Goal: Task Accomplishment & Management: Use online tool/utility

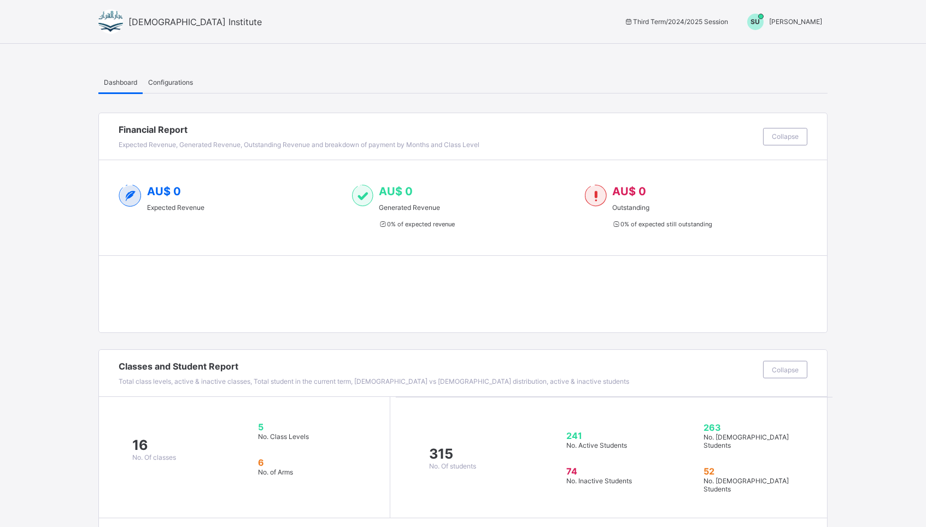
click at [786, 23] on span "[PERSON_NAME]" at bounding box center [795, 22] width 53 height 8
click at [773, 44] on span "Switch to Admin View" at bounding box center [781, 46] width 83 height 13
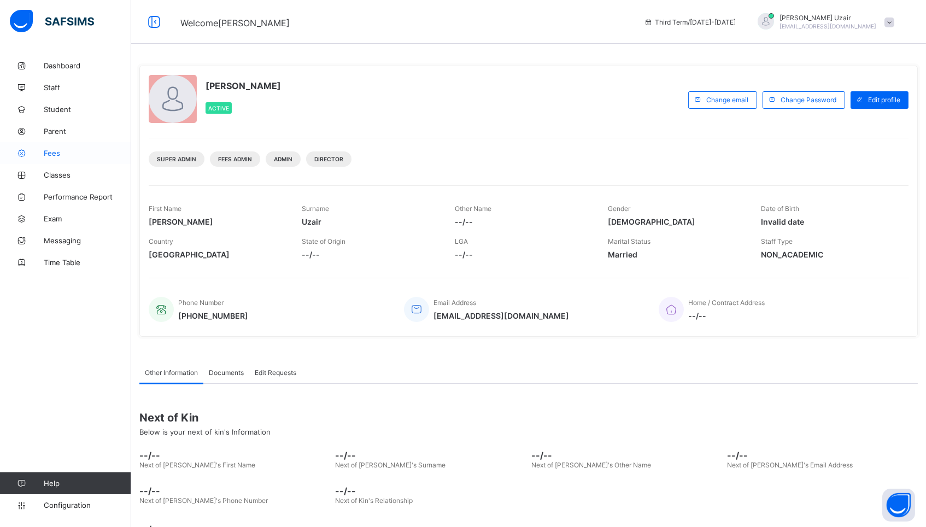
click at [56, 154] on span "Fees" at bounding box center [88, 153] width 88 height 9
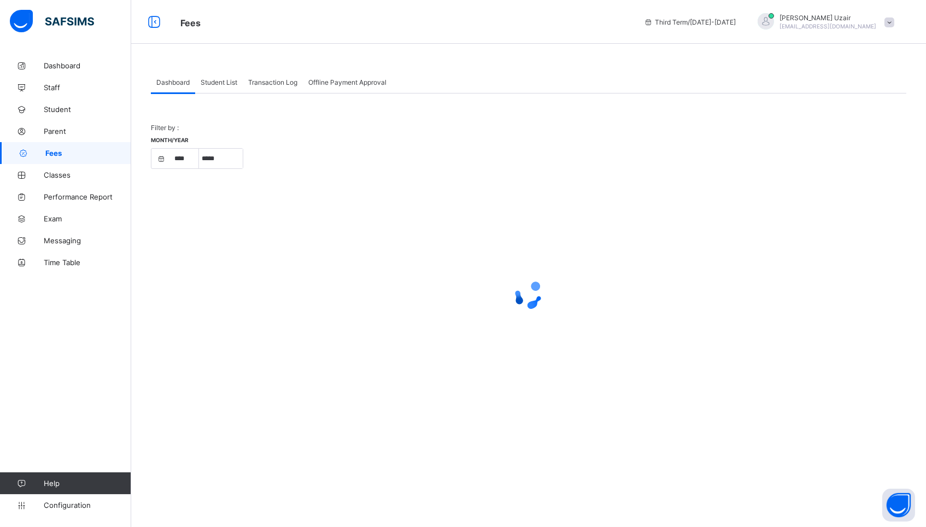
select select "****"
select select "*"
select select "****"
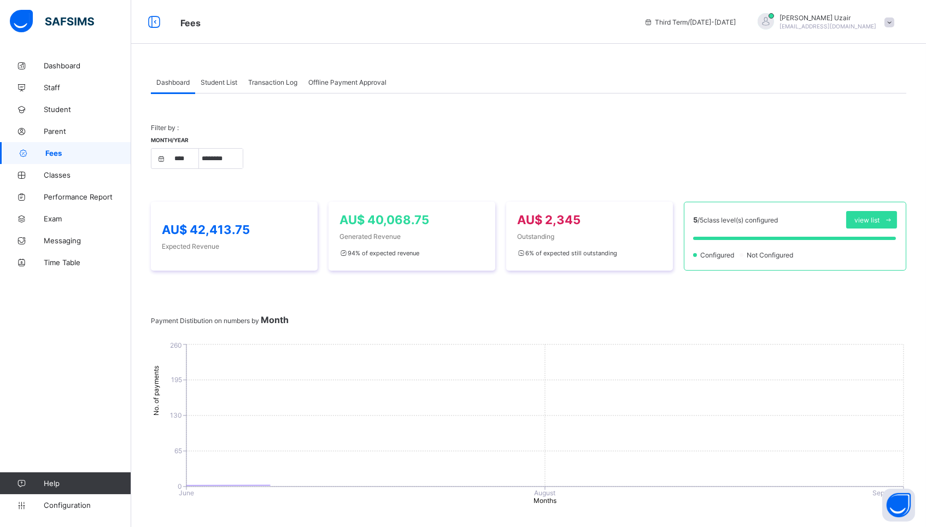
click at [229, 79] on span "Student List" at bounding box center [219, 82] width 37 height 8
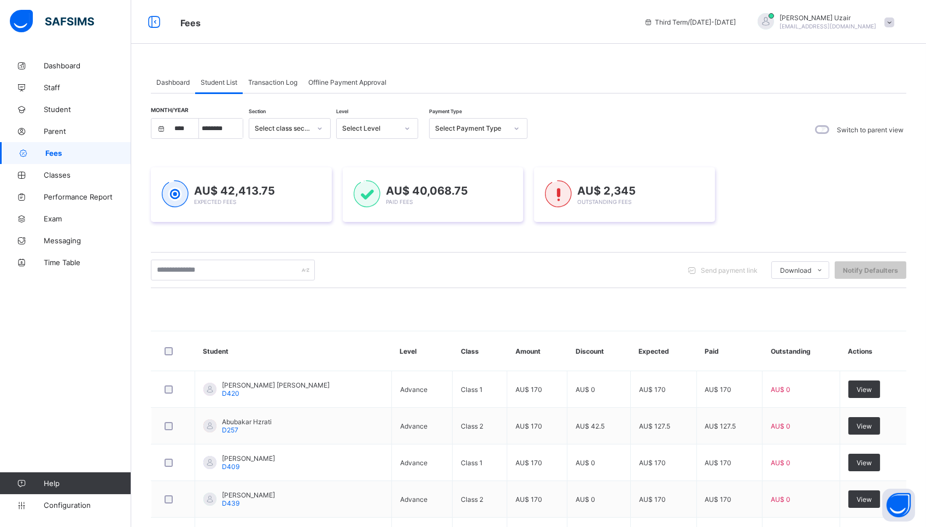
click at [468, 124] on div "Select Payment Type" at bounding box center [468, 128] width 77 height 15
click at [454, 206] on div "Unpaid" at bounding box center [478, 203] width 97 height 17
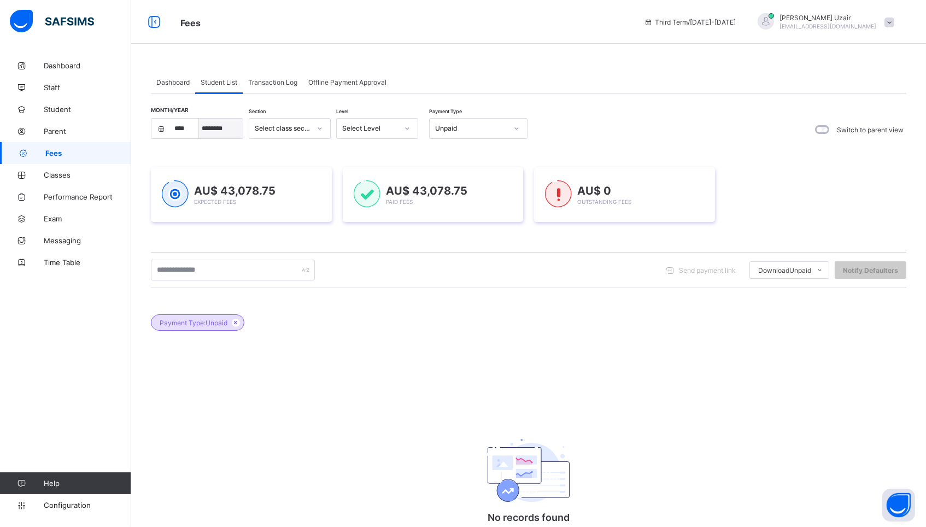
select select "*"
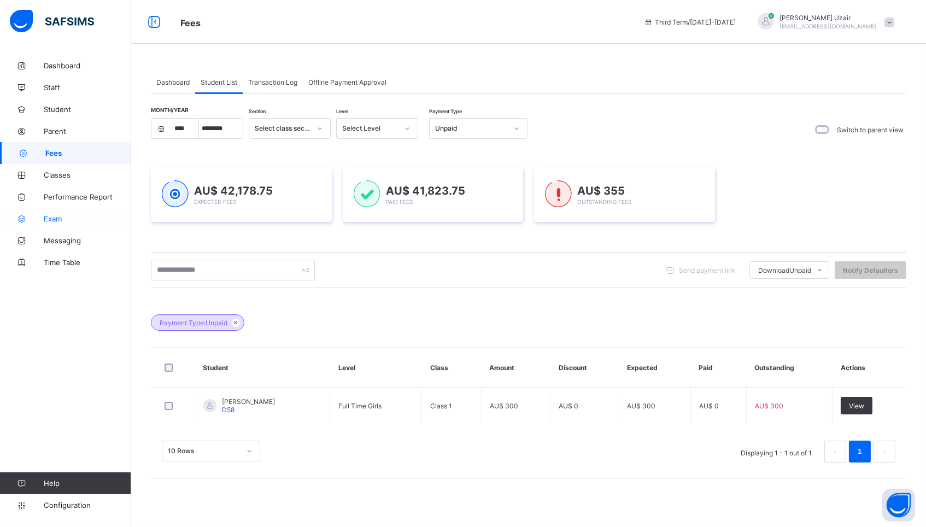
click at [53, 217] on span "Exam" at bounding box center [88, 218] width 88 height 9
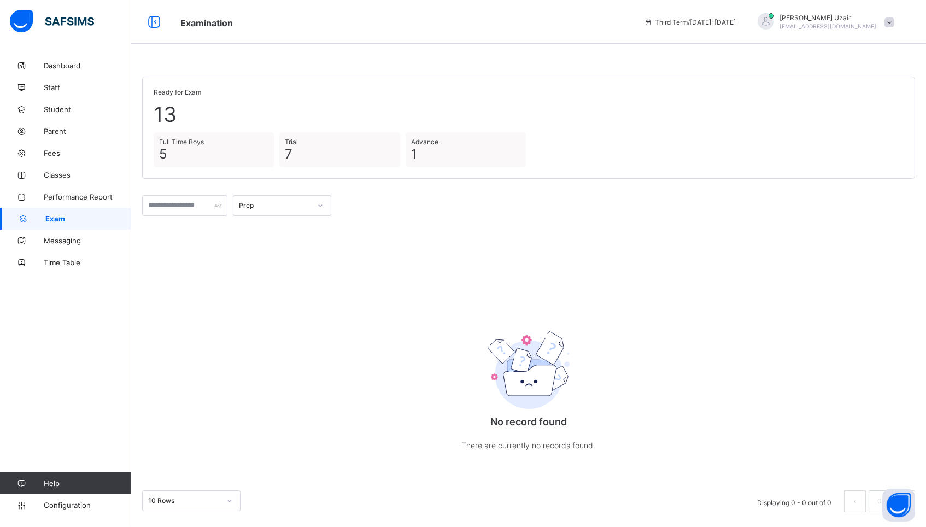
click at [281, 207] on div "Prep" at bounding box center [275, 206] width 72 height 8
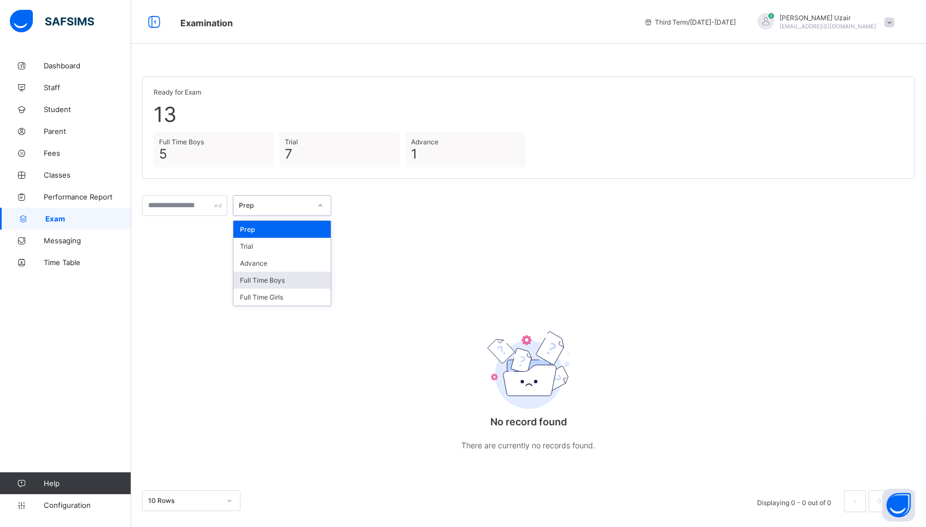
click at [272, 278] on div "Full Time Boys" at bounding box center [282, 280] width 97 height 17
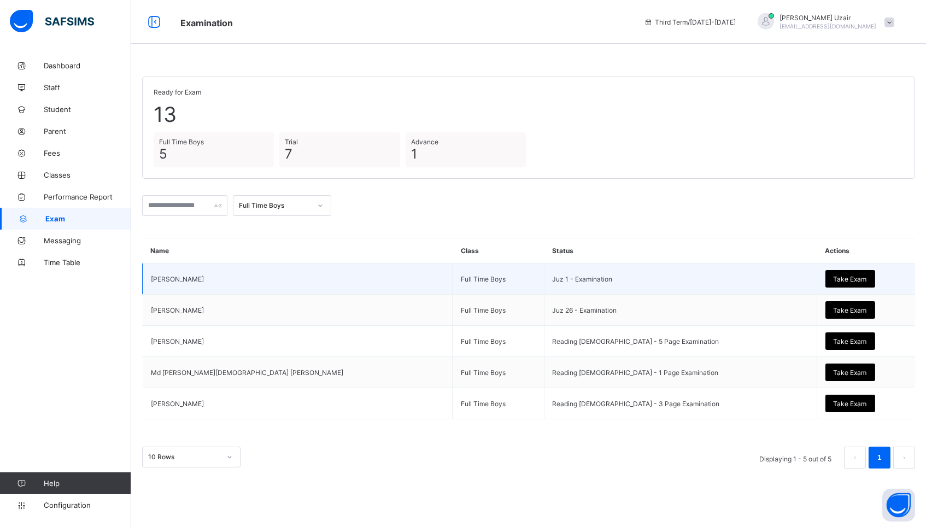
click at [834, 278] on span "Take Exam" at bounding box center [850, 279] width 33 height 8
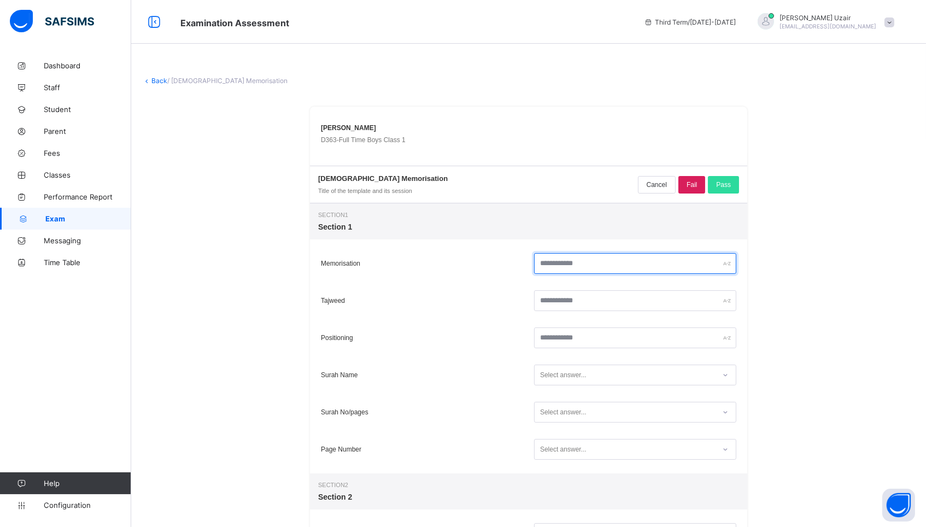
click at [555, 259] on input "text" at bounding box center [635, 263] width 202 height 21
type input "*"
type input "**"
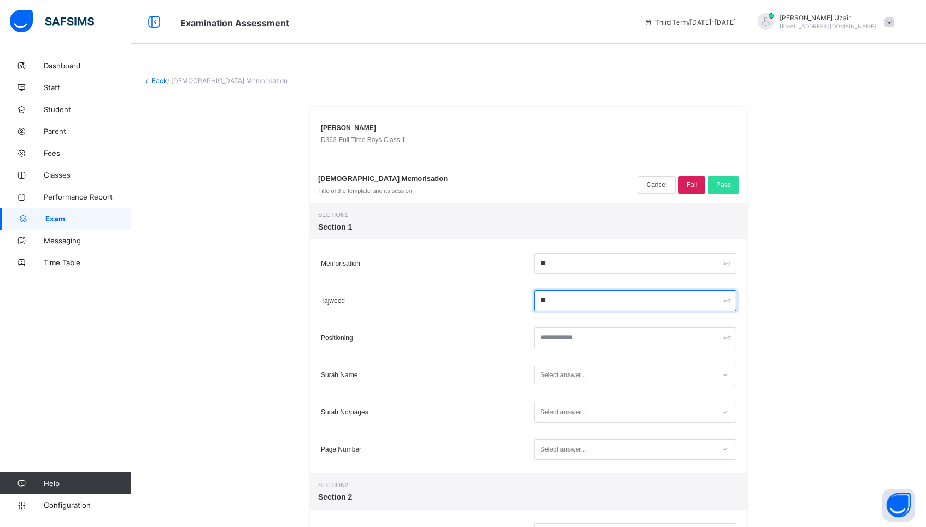
type input "**"
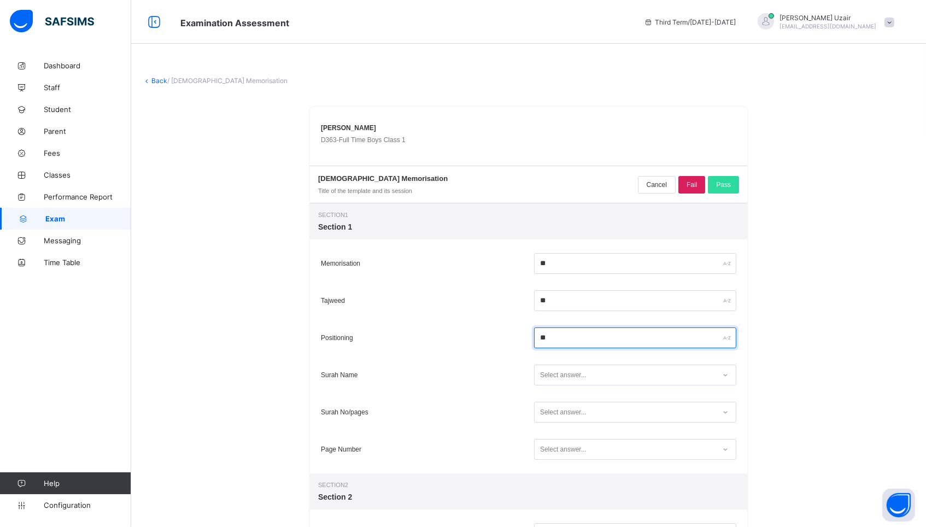
type input "**"
click at [620, 380] on div "Select answer..." at bounding box center [625, 375] width 180 height 15
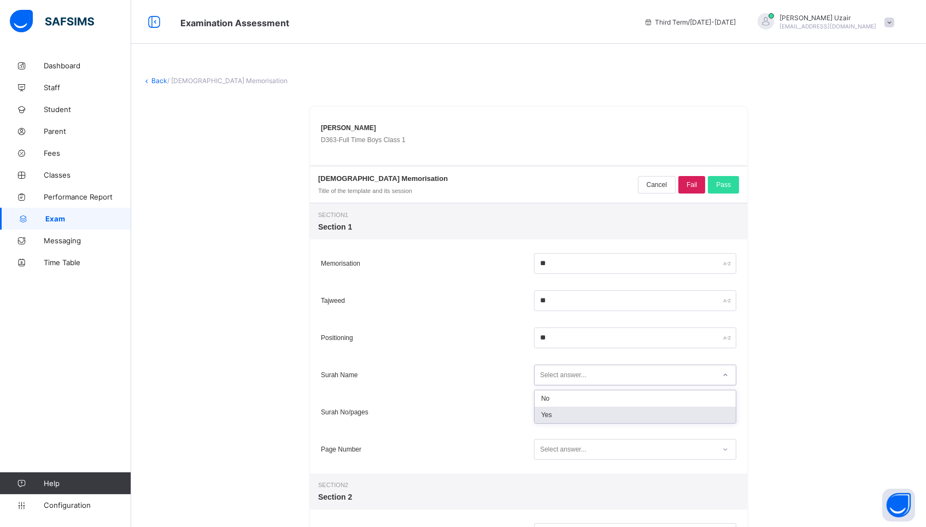
click at [590, 412] on div "Yes" at bounding box center [635, 415] width 201 height 16
click at [588, 418] on div "Select answer..." at bounding box center [625, 412] width 180 height 15
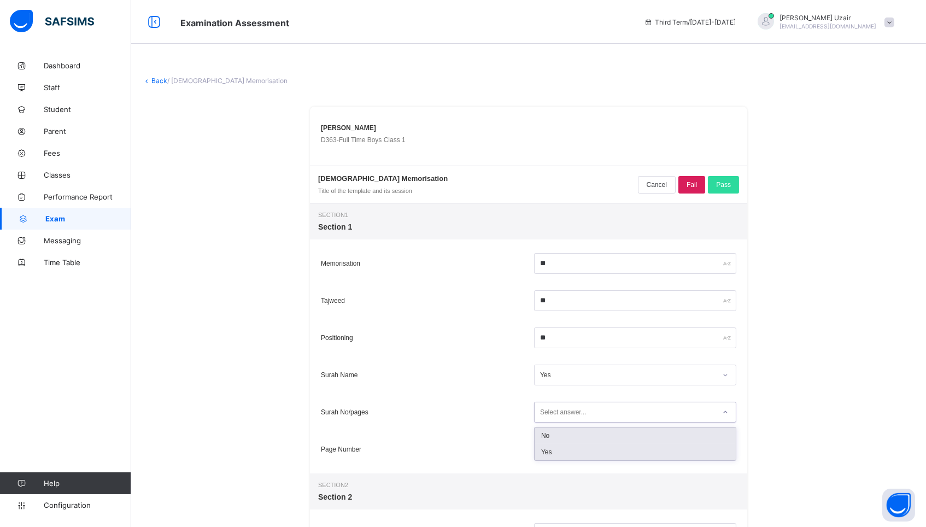
click at [574, 447] on div "Yes" at bounding box center [635, 452] width 201 height 16
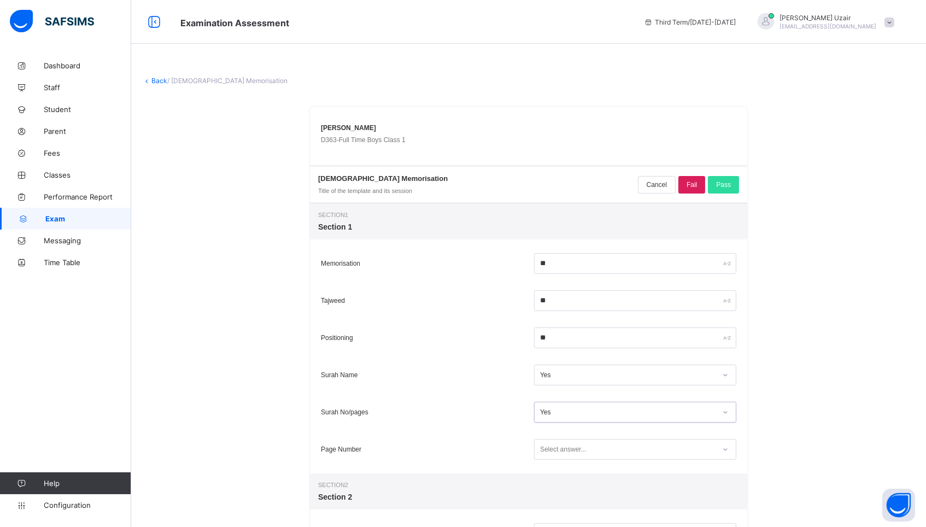
click at [573, 451] on div "Select answer..." at bounding box center [563, 449] width 46 height 21
click at [564, 483] on div "Yes" at bounding box center [635, 489] width 201 height 16
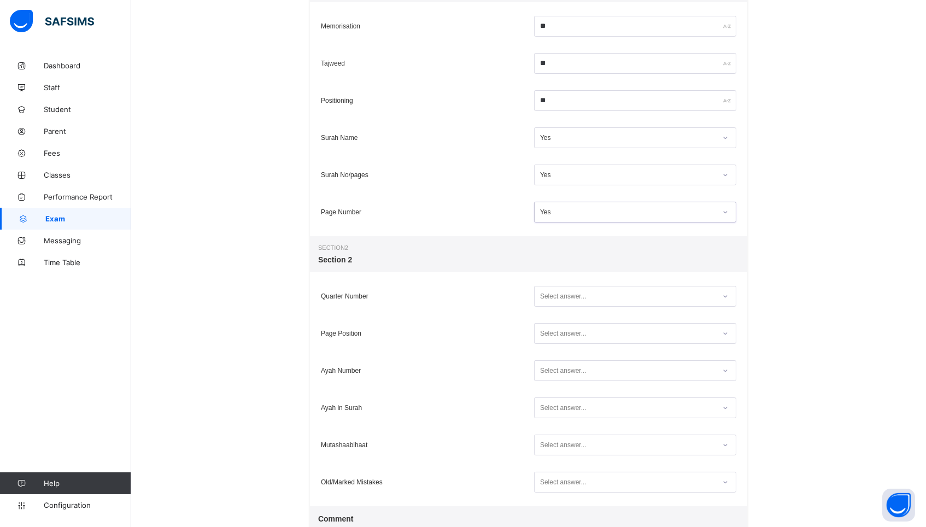
scroll to position [238, 0]
click at [553, 292] on div "Select answer..." at bounding box center [563, 295] width 46 height 21
click at [549, 330] on div "Yes" at bounding box center [635, 336] width 201 height 16
click at [549, 330] on div "Select answer..." at bounding box center [563, 333] width 46 height 21
click at [549, 366] on div "Yes" at bounding box center [635, 373] width 201 height 16
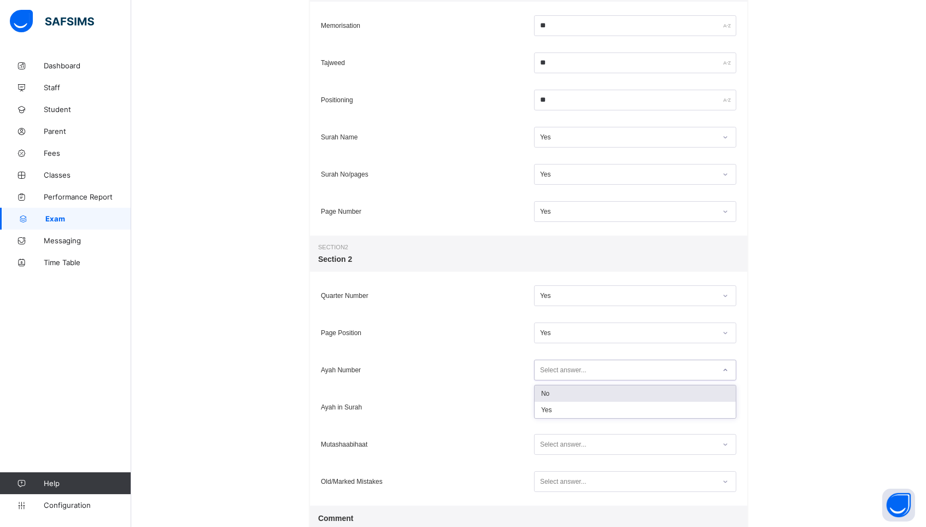
click at [549, 366] on div "Select answer..." at bounding box center [563, 370] width 46 height 21
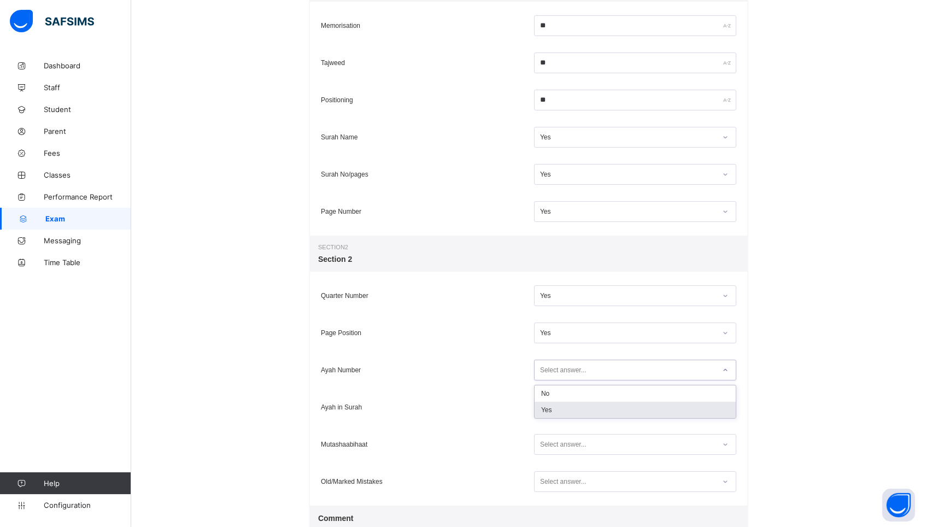
click at [549, 406] on div "Yes" at bounding box center [635, 410] width 201 height 16
click at [549, 406] on div "Select answer..." at bounding box center [563, 407] width 46 height 21
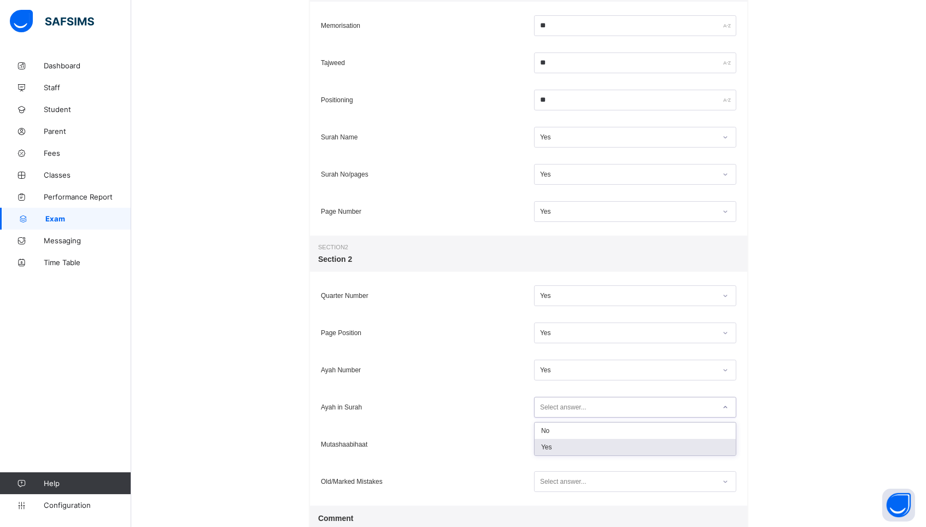
click at [549, 444] on div "Yes" at bounding box center [635, 447] width 201 height 16
click at [549, 444] on div "Select answer..." at bounding box center [563, 444] width 46 height 21
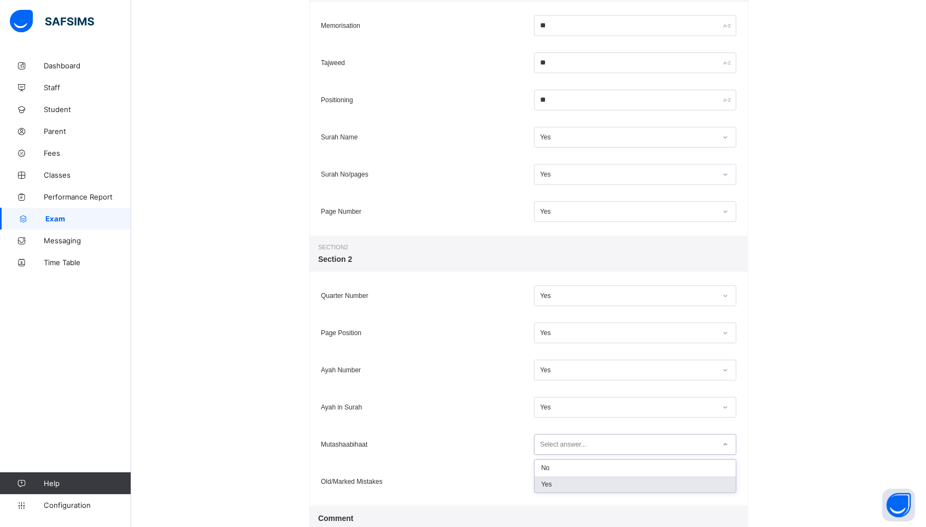
click at [550, 482] on div "Yes" at bounding box center [635, 484] width 201 height 16
click at [550, 482] on div "Select answer..." at bounding box center [563, 481] width 46 height 21
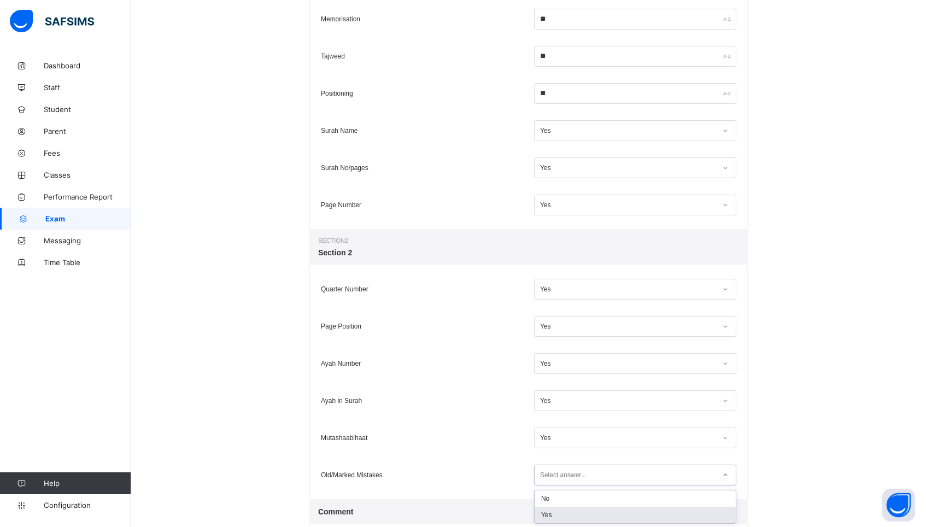
click at [549, 515] on div "Yes" at bounding box center [635, 515] width 201 height 16
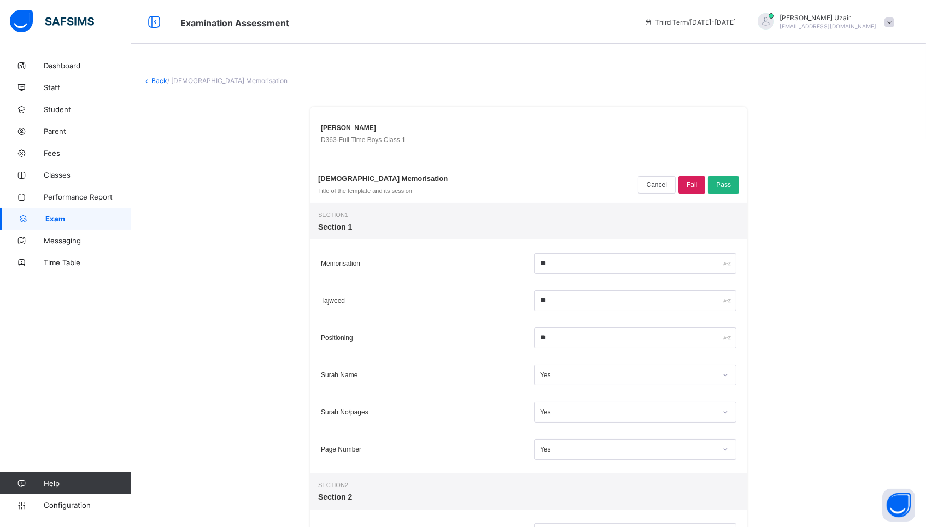
scroll to position [0, 0]
click at [722, 185] on span "Pass" at bounding box center [723, 185] width 15 height 8
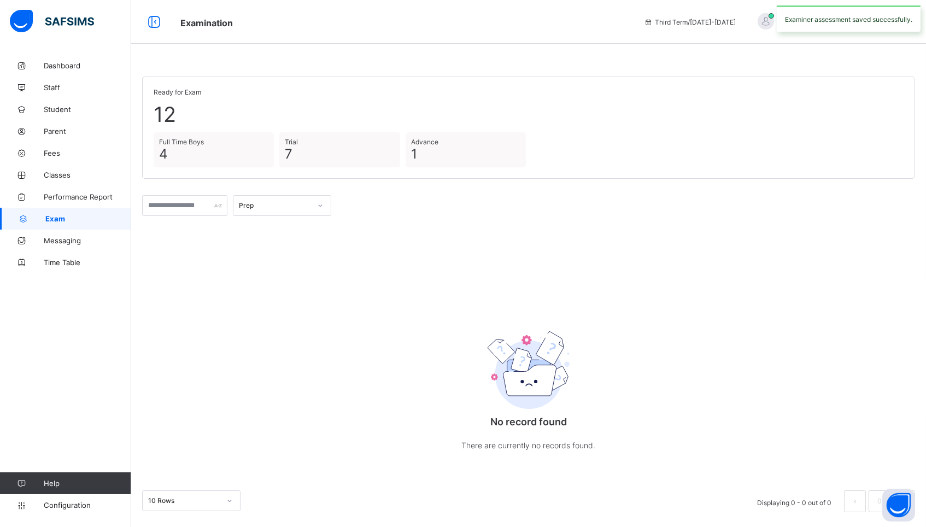
click at [277, 205] on div "Prep" at bounding box center [275, 206] width 72 height 8
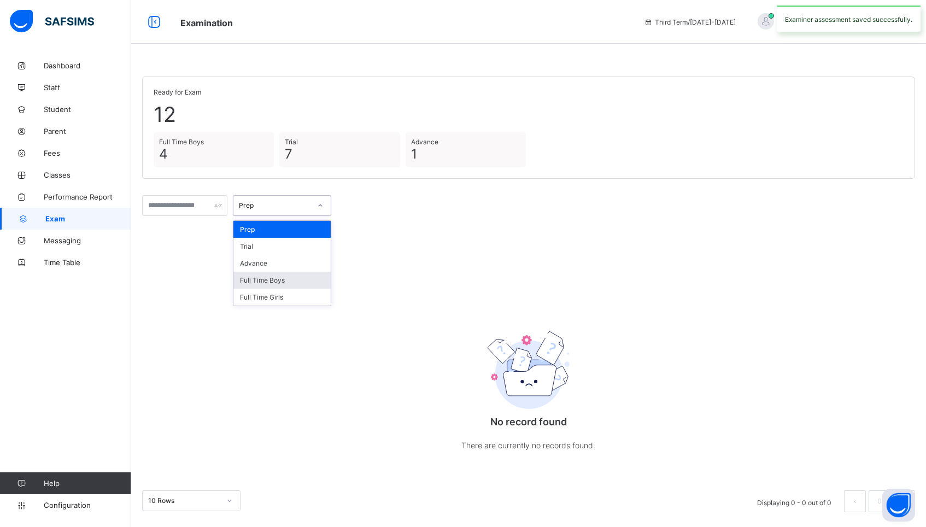
click at [272, 275] on div "Full Time Boys" at bounding box center [282, 280] width 97 height 17
